Goal: Transaction & Acquisition: Book appointment/travel/reservation

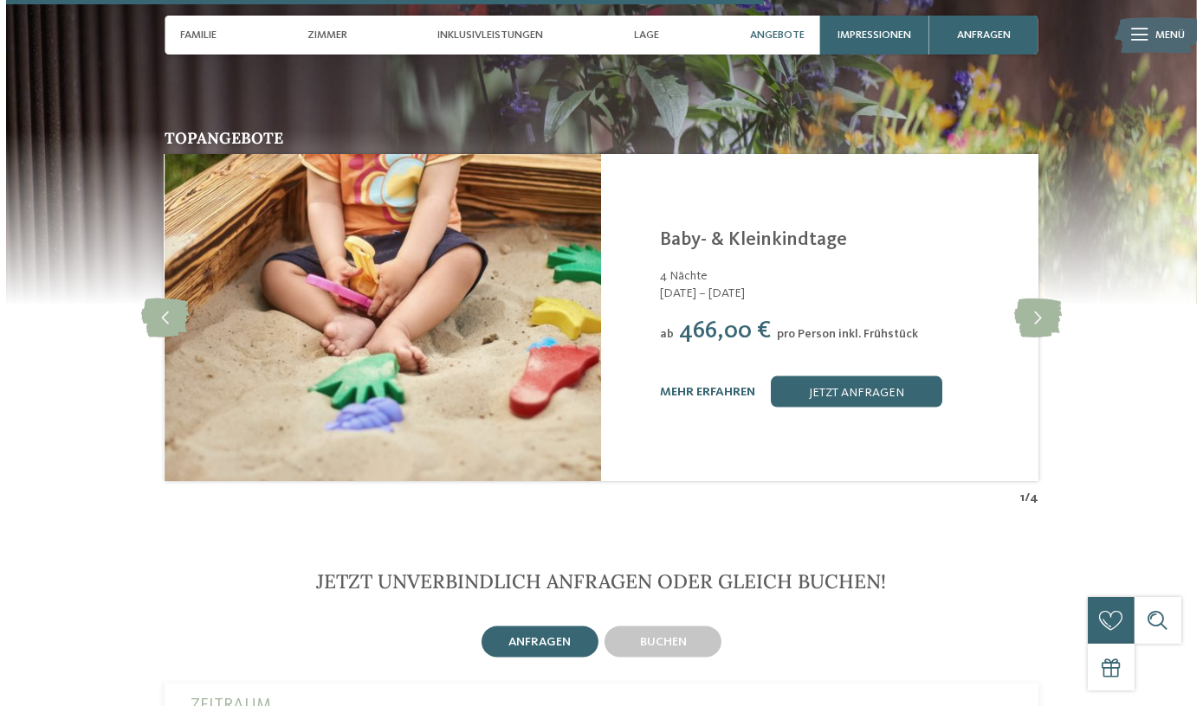
scroll to position [3227, 0]
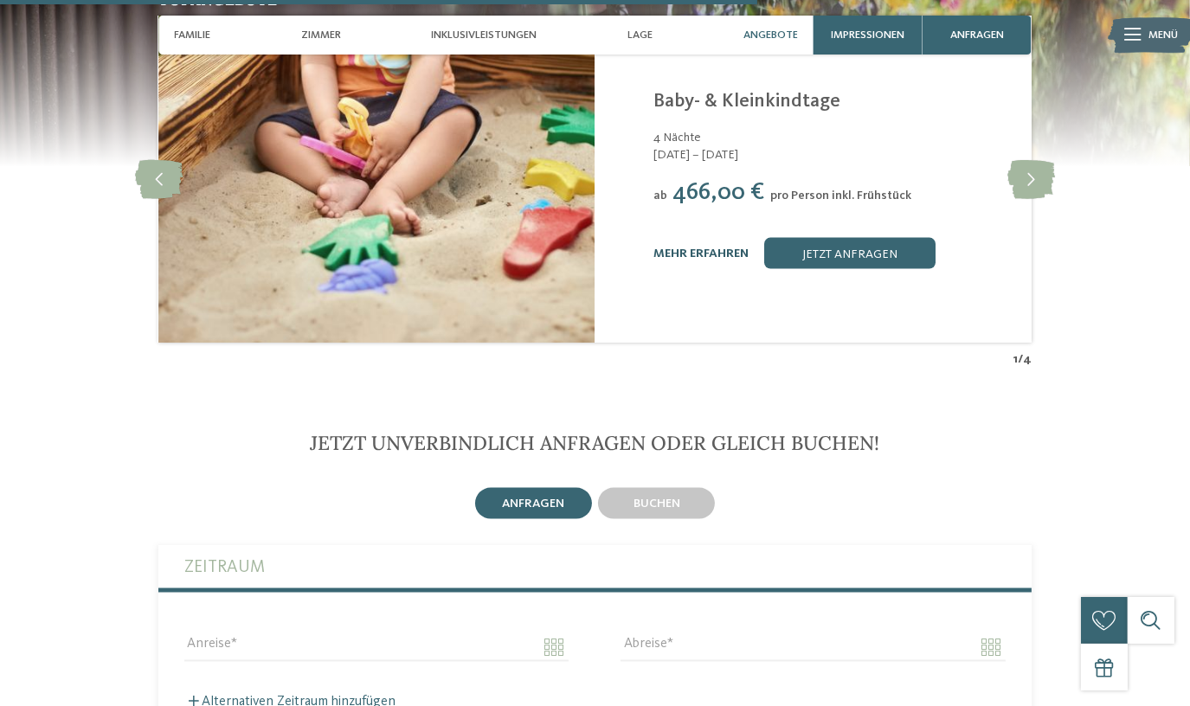
click at [700, 248] on link "mehr erfahren" at bounding box center [701, 254] width 95 height 12
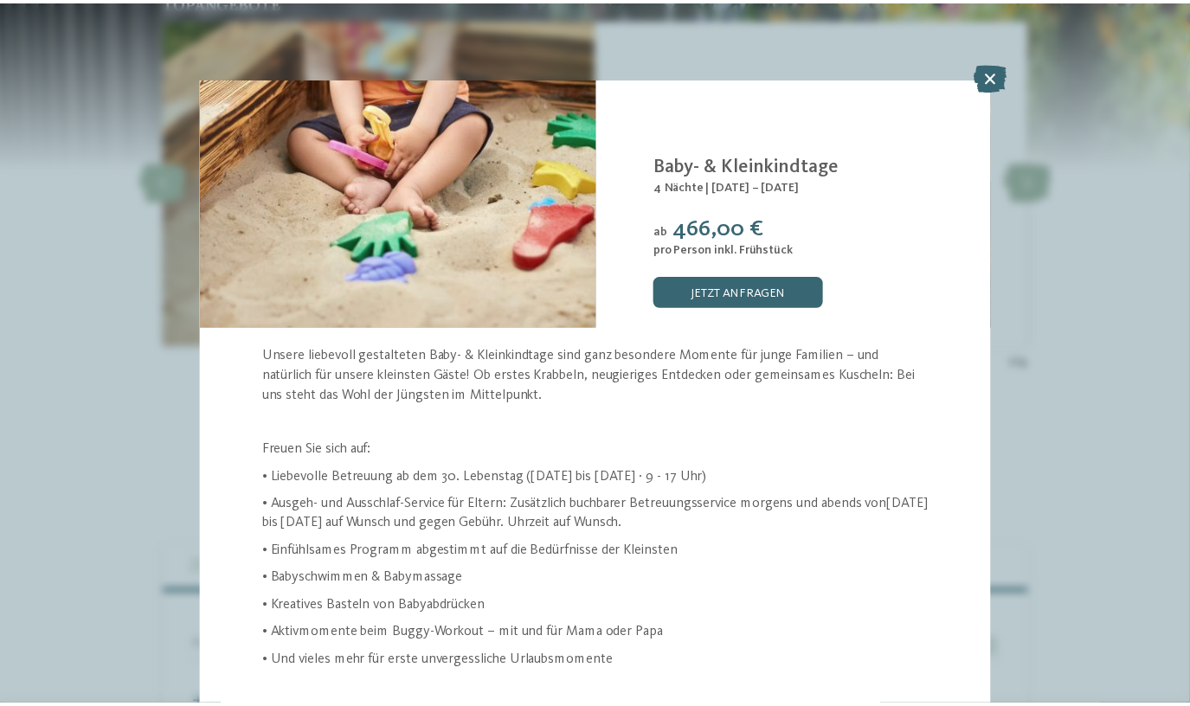
scroll to position [51, 0]
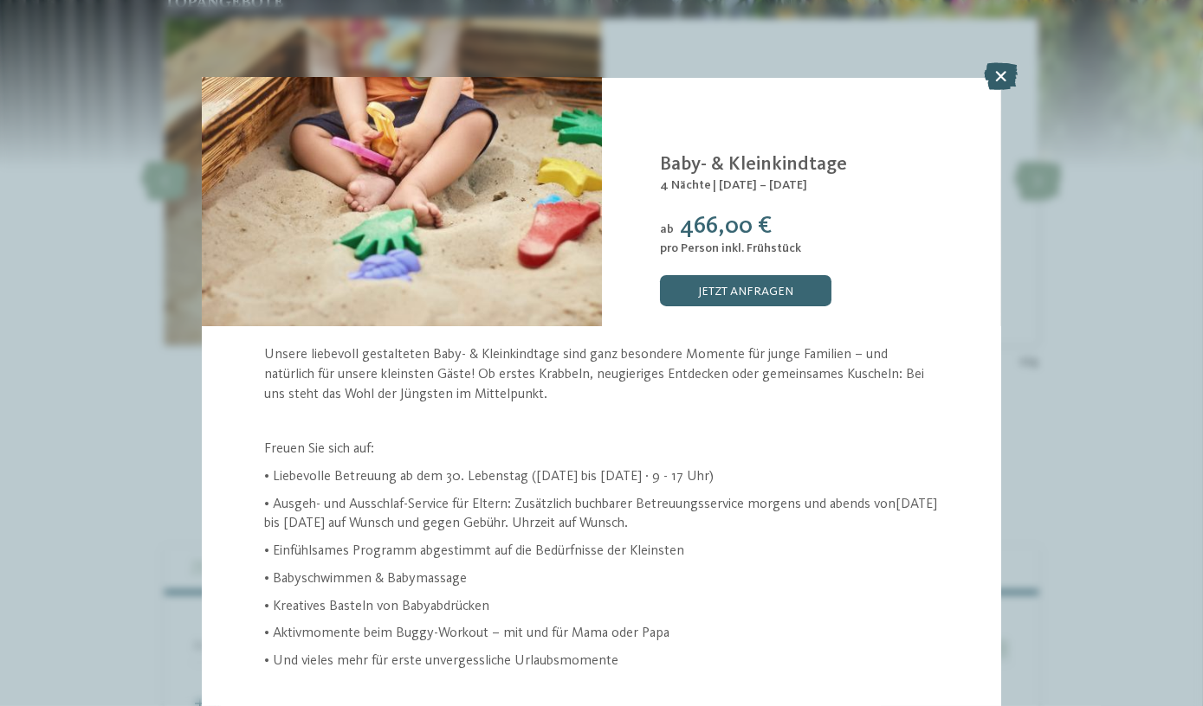
click at [1003, 79] on icon at bounding box center [1001, 76] width 34 height 28
